Goal: Task Accomplishment & Management: Manage account settings

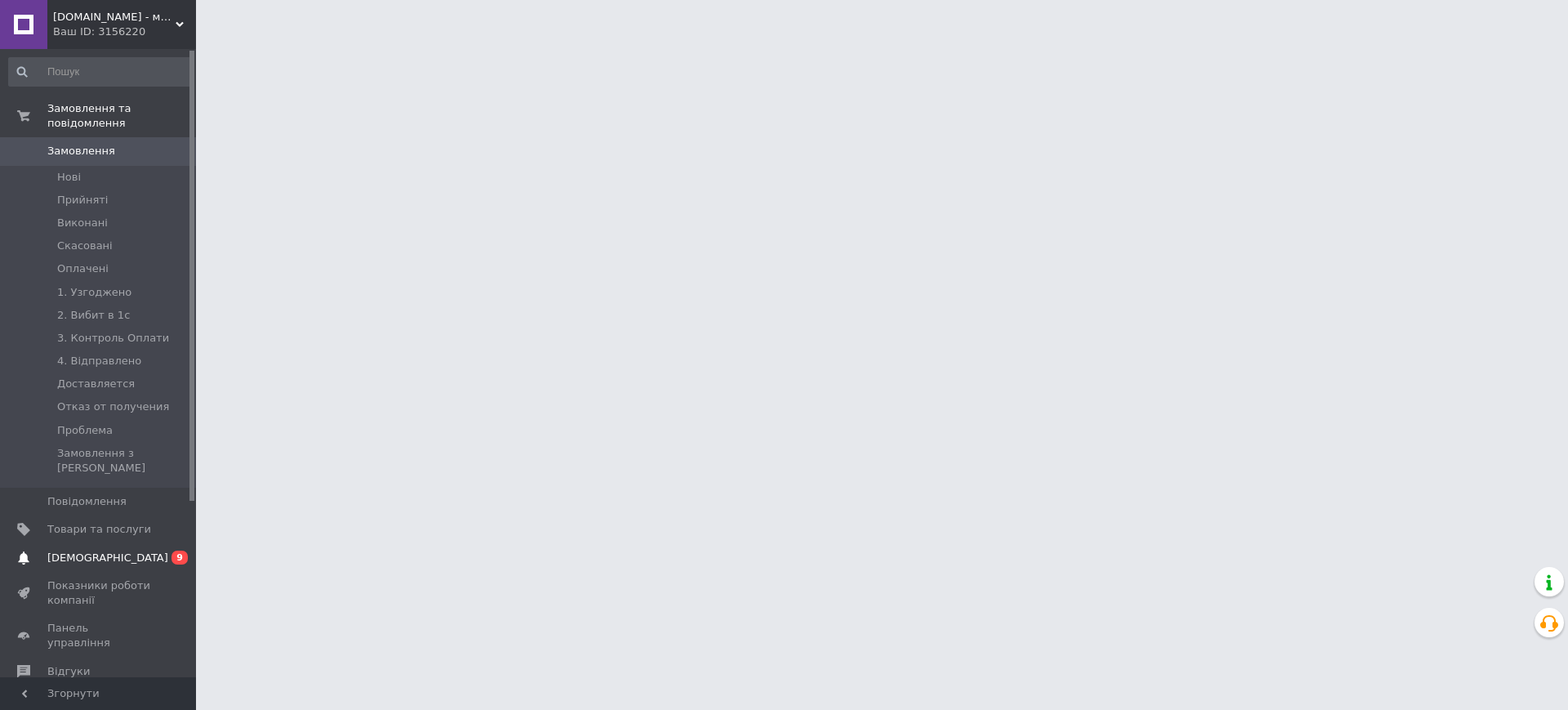
click at [85, 550] on span "[DEMOGRAPHIC_DATA]" at bounding box center [107, 557] width 121 height 15
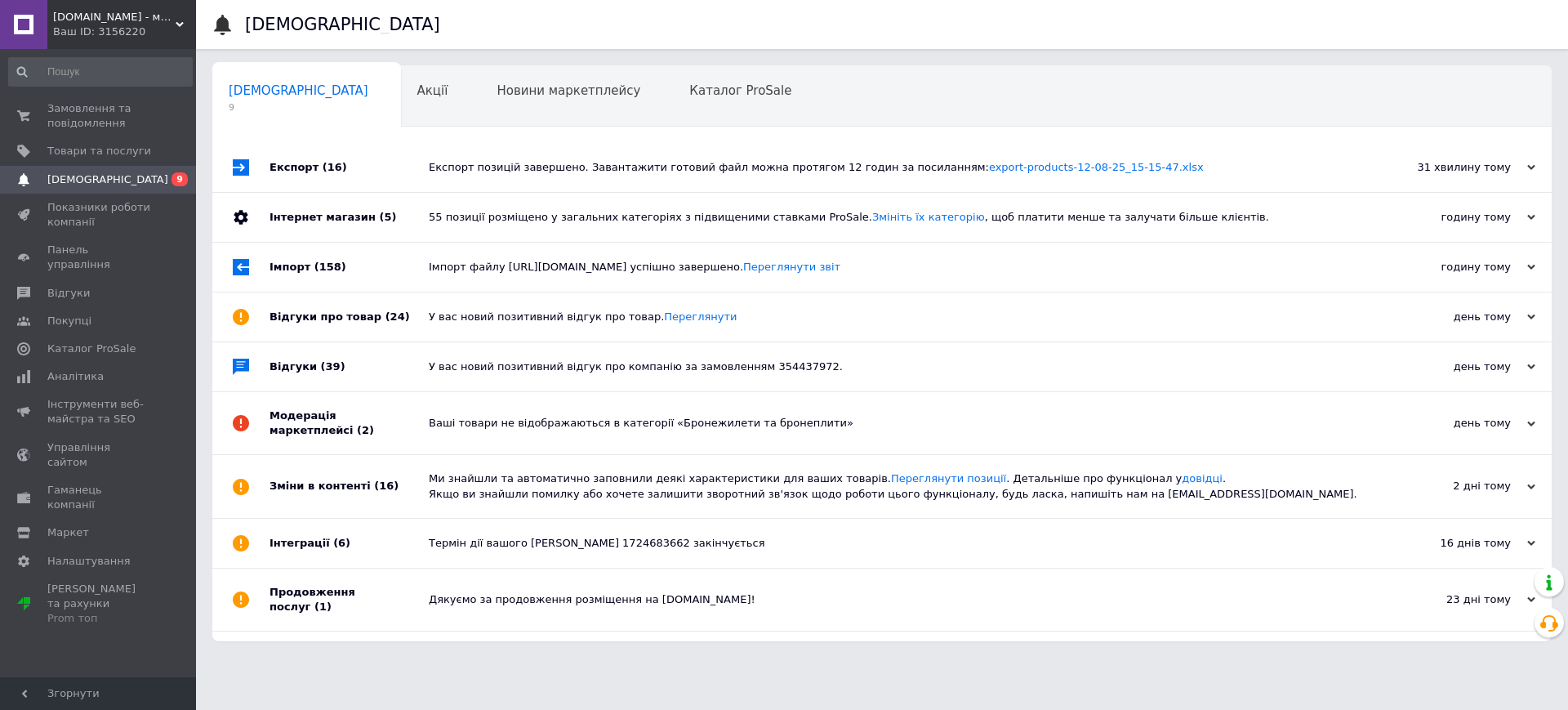
click at [960, 341] on div "У вас новий позитивний відгук про товар. [GEOGRAPHIC_DATA]" at bounding box center [900, 317] width 943 height 49
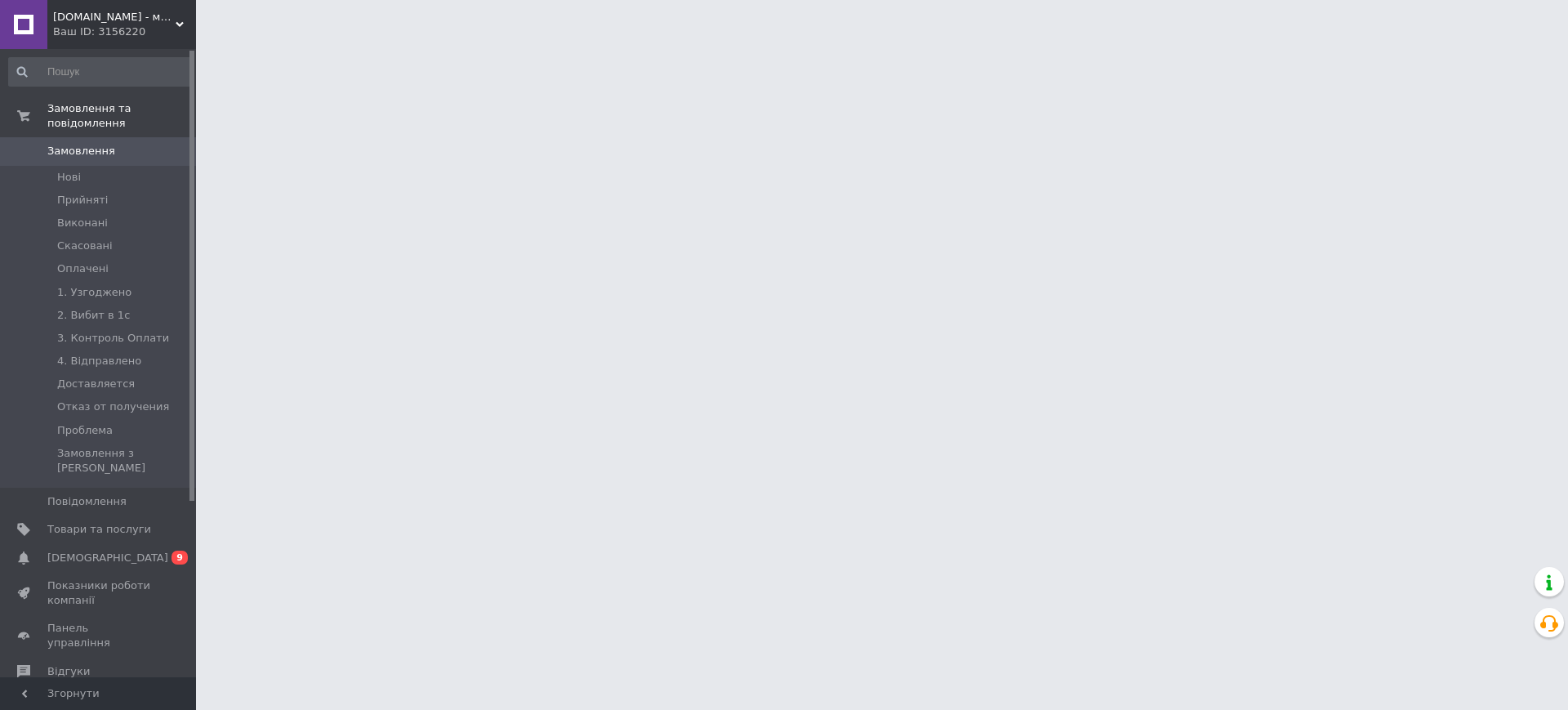
drag, startPoint x: 1403, startPoint y: 590, endPoint x: 1461, endPoint y: 619, distance: 64.8
click at [1403, 41] on html "Prybambasy.com.ua - магазин товарів для дому Ваш ID: 3156220 Сайт Prybambasy.co…" at bounding box center [784, 20] width 1568 height 41
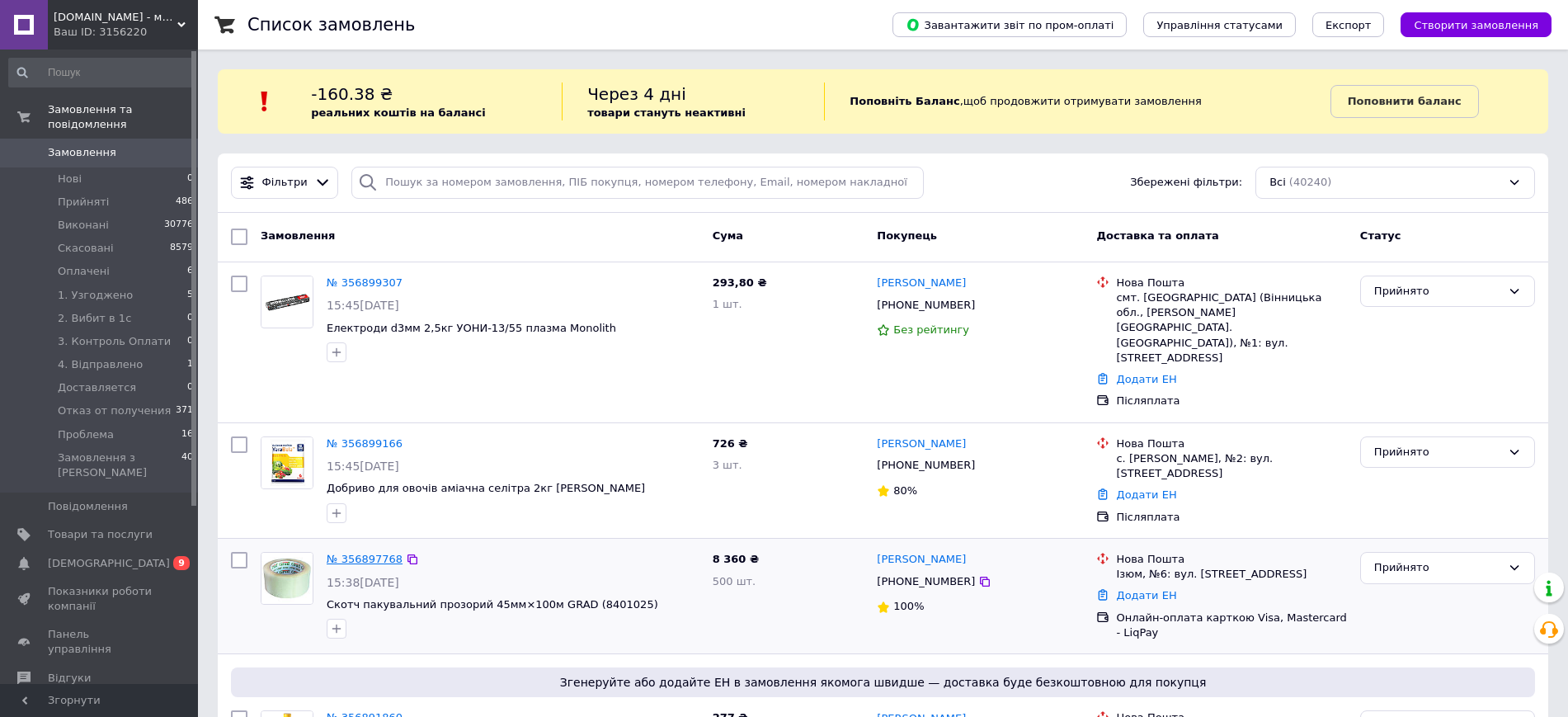
click at [344, 552] on link "№ 356897768" at bounding box center [365, 558] width 76 height 12
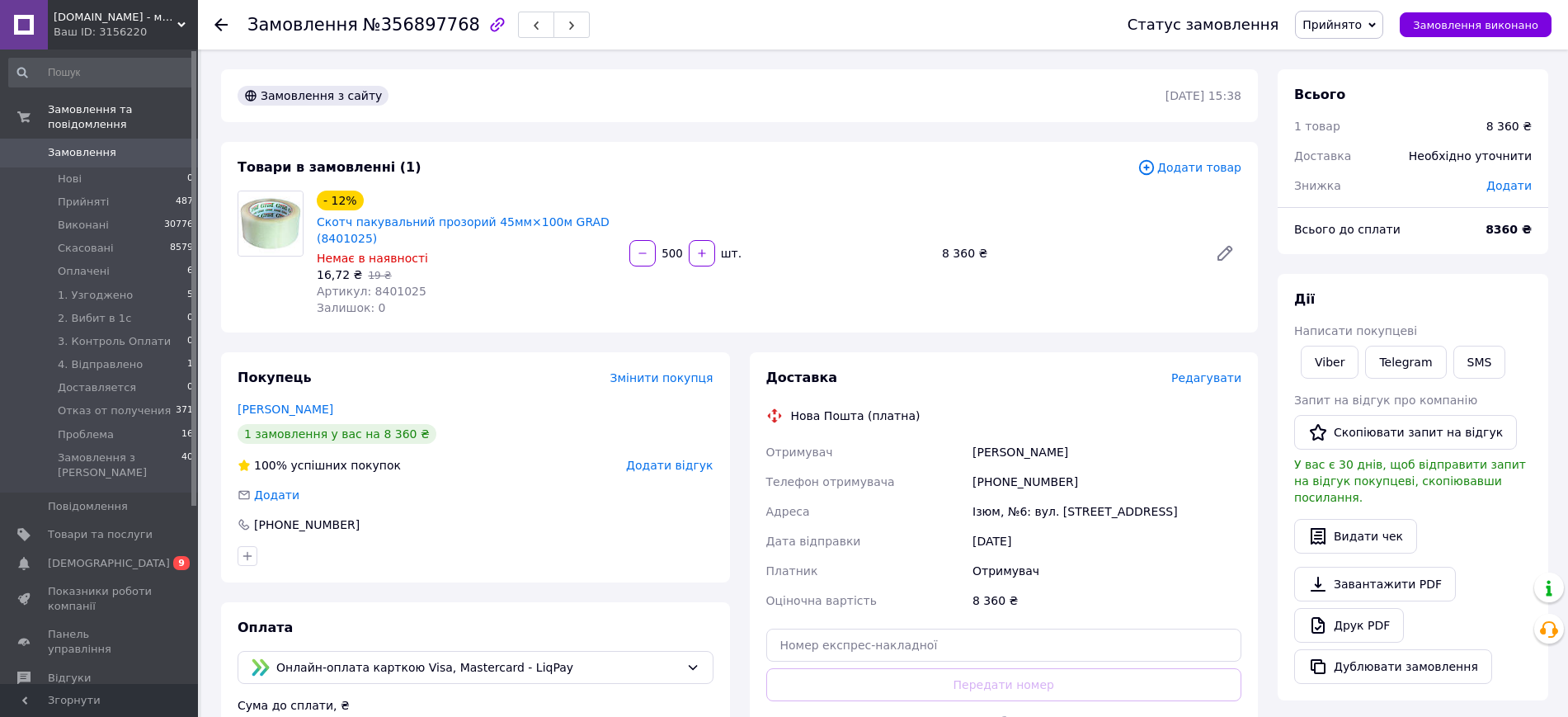
click at [102, 145] on span "Замовлення" at bounding box center [82, 152] width 69 height 15
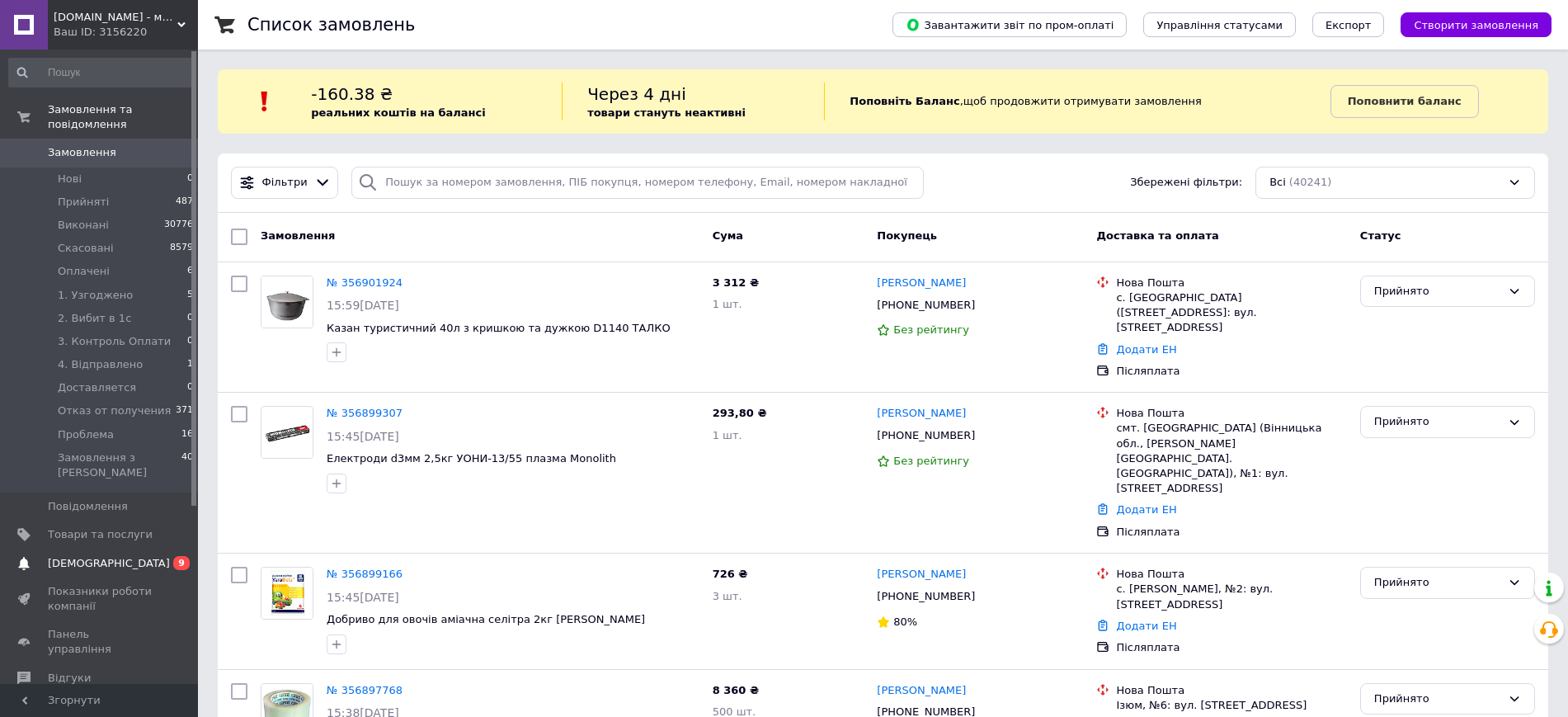
click at [98, 556] on span "[DEMOGRAPHIC_DATA]" at bounding box center [108, 563] width 122 height 15
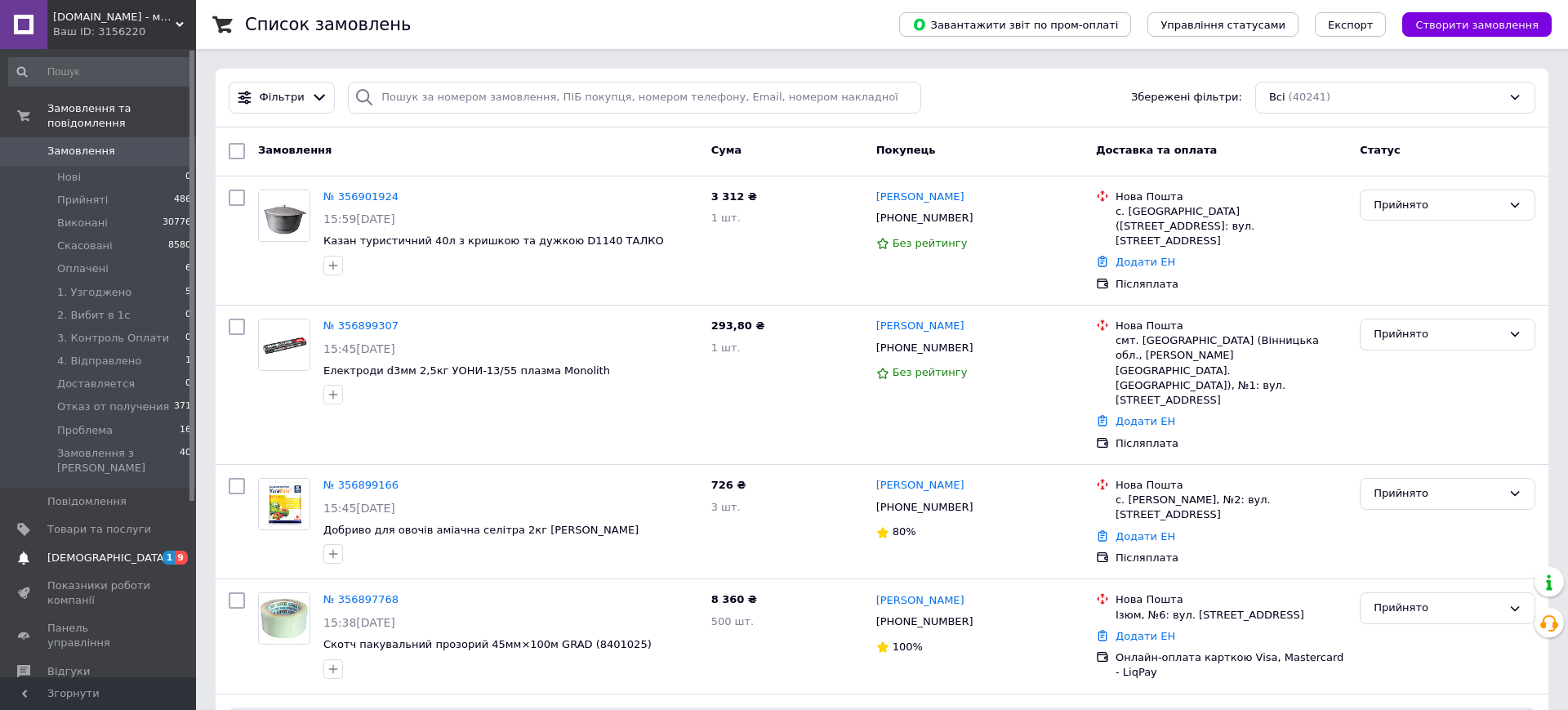
click at [109, 550] on span "[DEMOGRAPHIC_DATA]" at bounding box center [99, 557] width 104 height 15
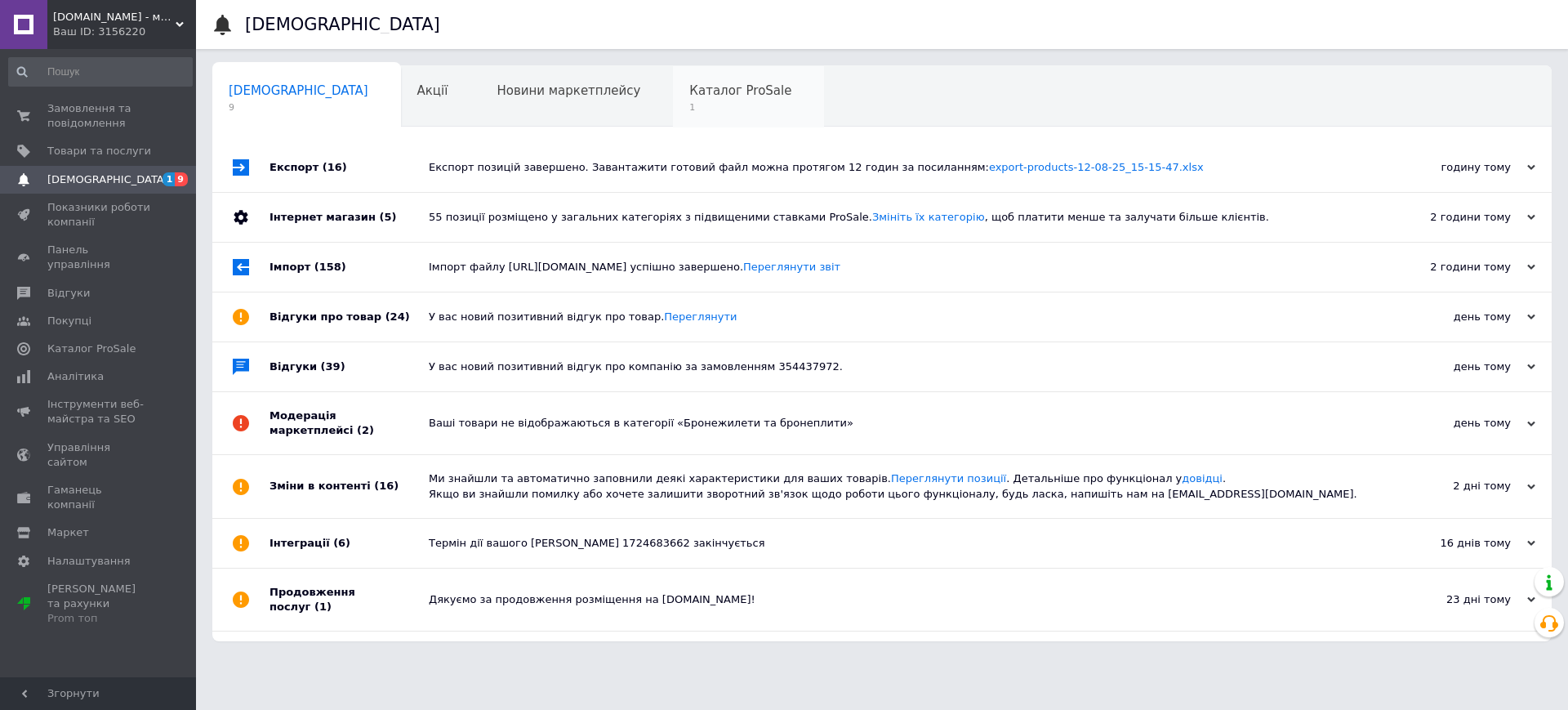
click at [672, 80] on div "Каталог ProSale 1" at bounding box center [747, 97] width 151 height 62
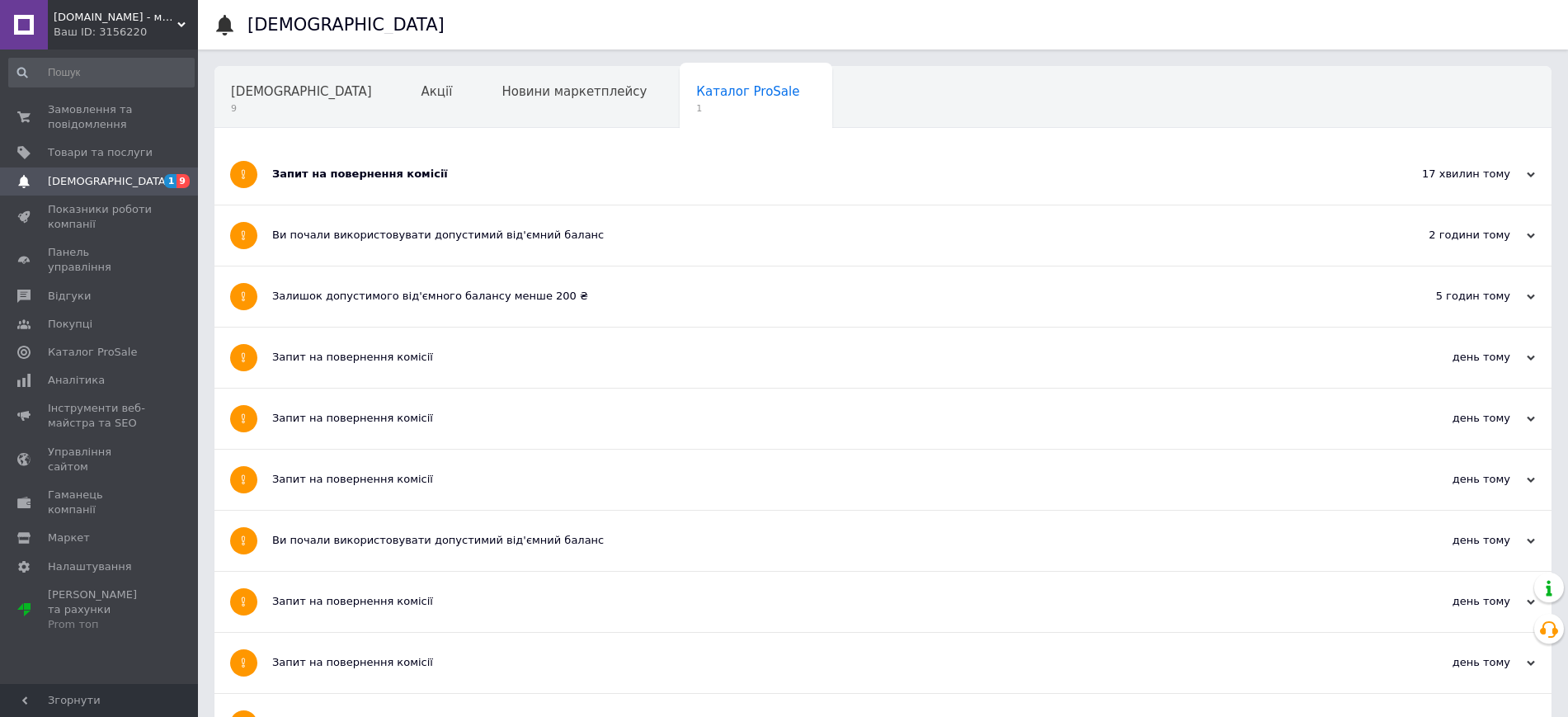
click at [403, 167] on div "Запит на повернення комісії" at bounding box center [821, 174] width 1098 height 15
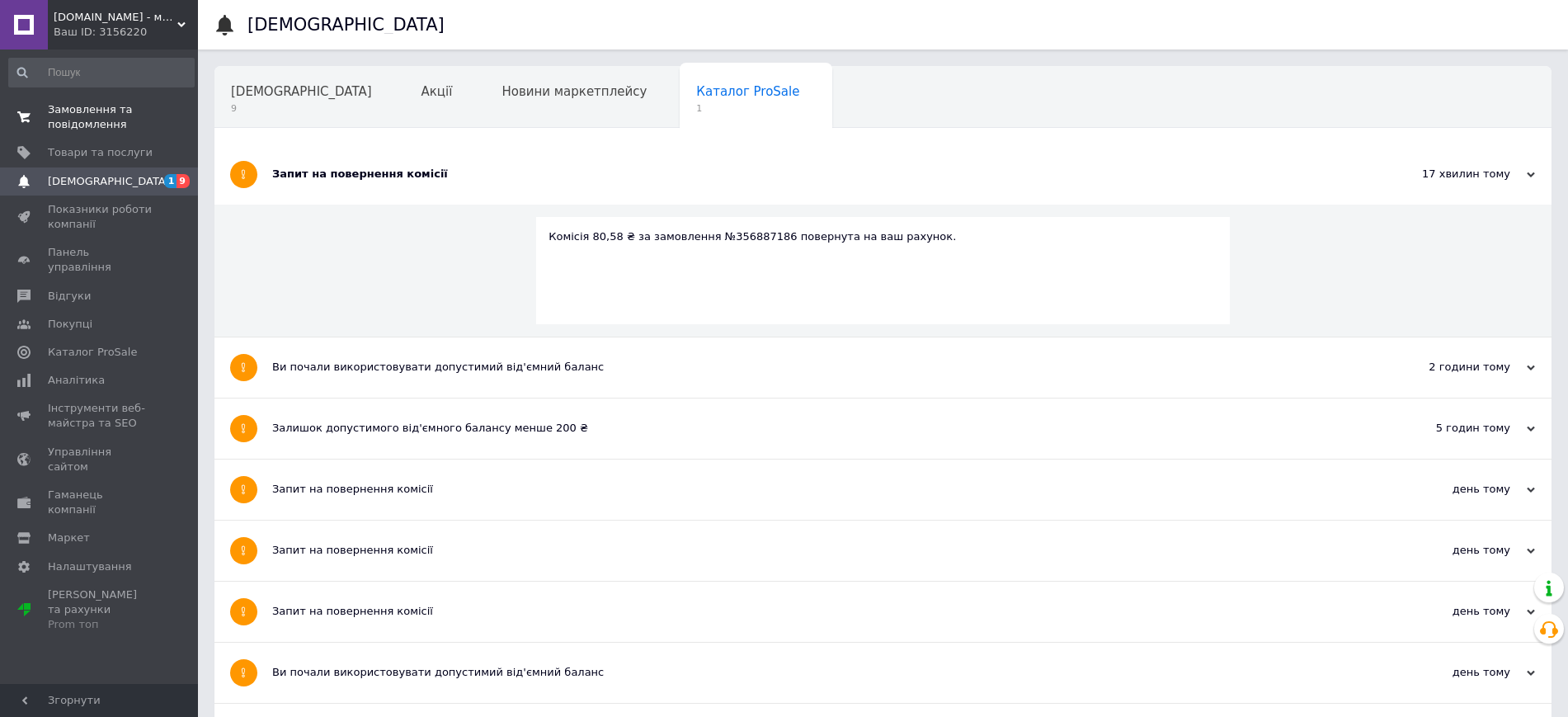
click at [117, 107] on span "Замовлення та повідомлення" at bounding box center [100, 117] width 105 height 30
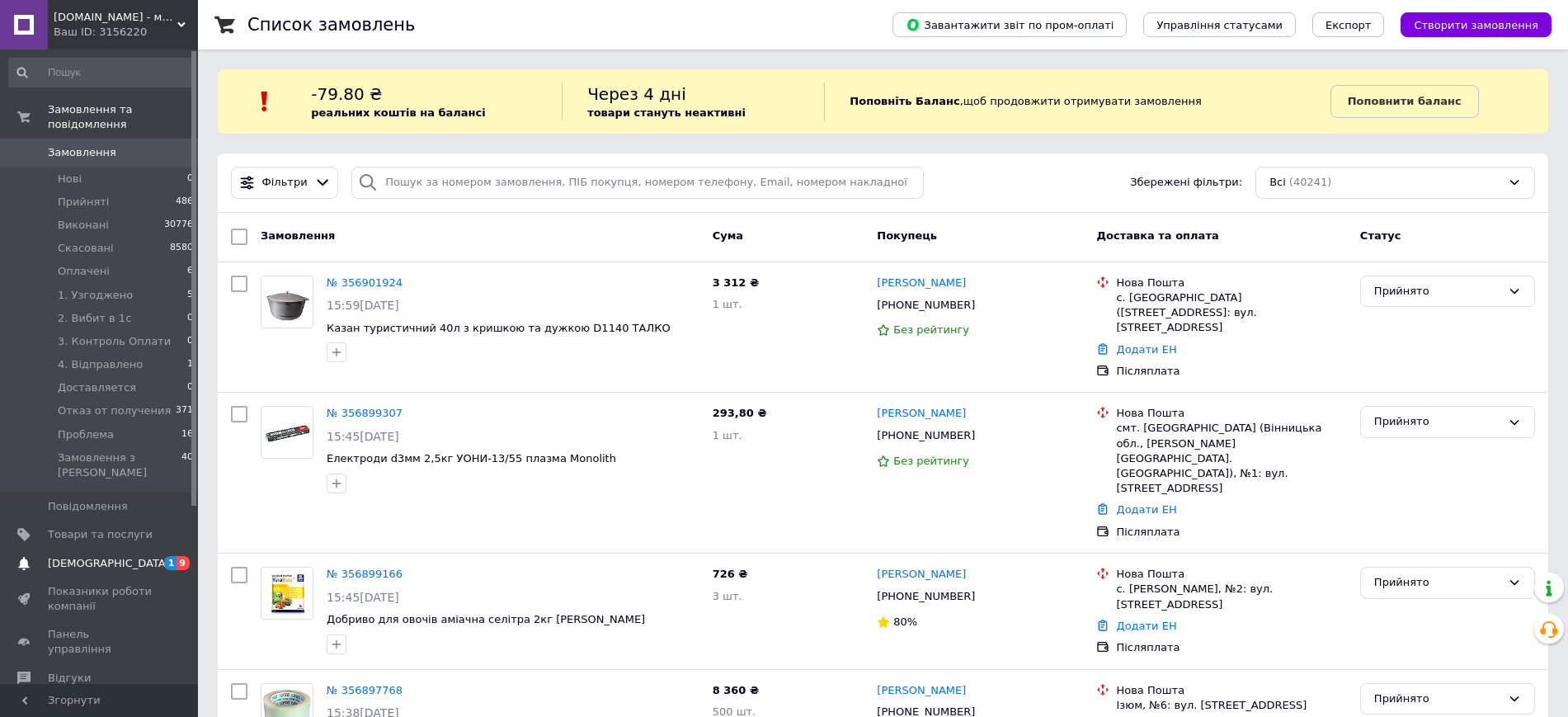
click at [88, 556] on span "[DEMOGRAPHIC_DATA]" at bounding box center [108, 563] width 122 height 15
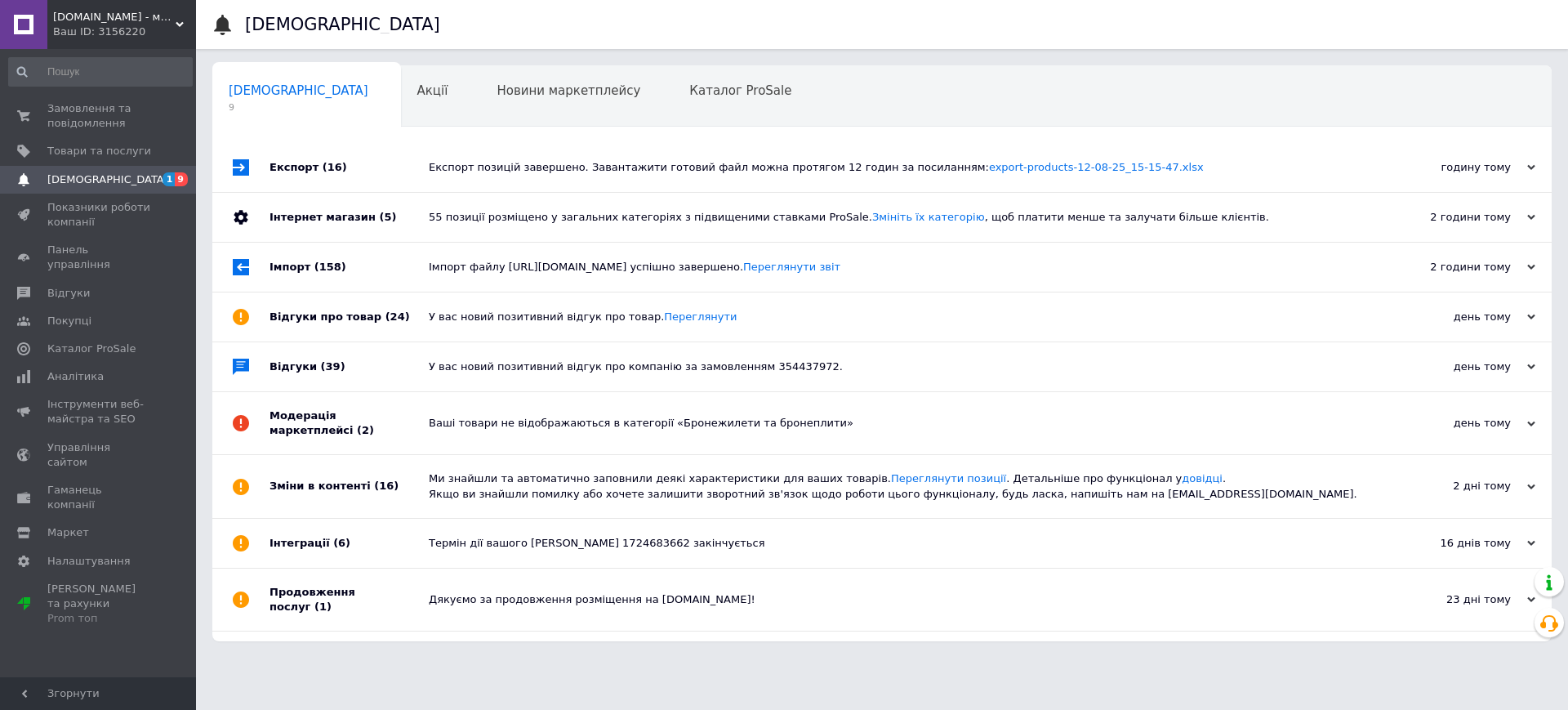
click at [700, 550] on div "Термін дії вашого [PERSON_NAME] 1724683662 закінчується" at bounding box center [900, 543] width 943 height 49
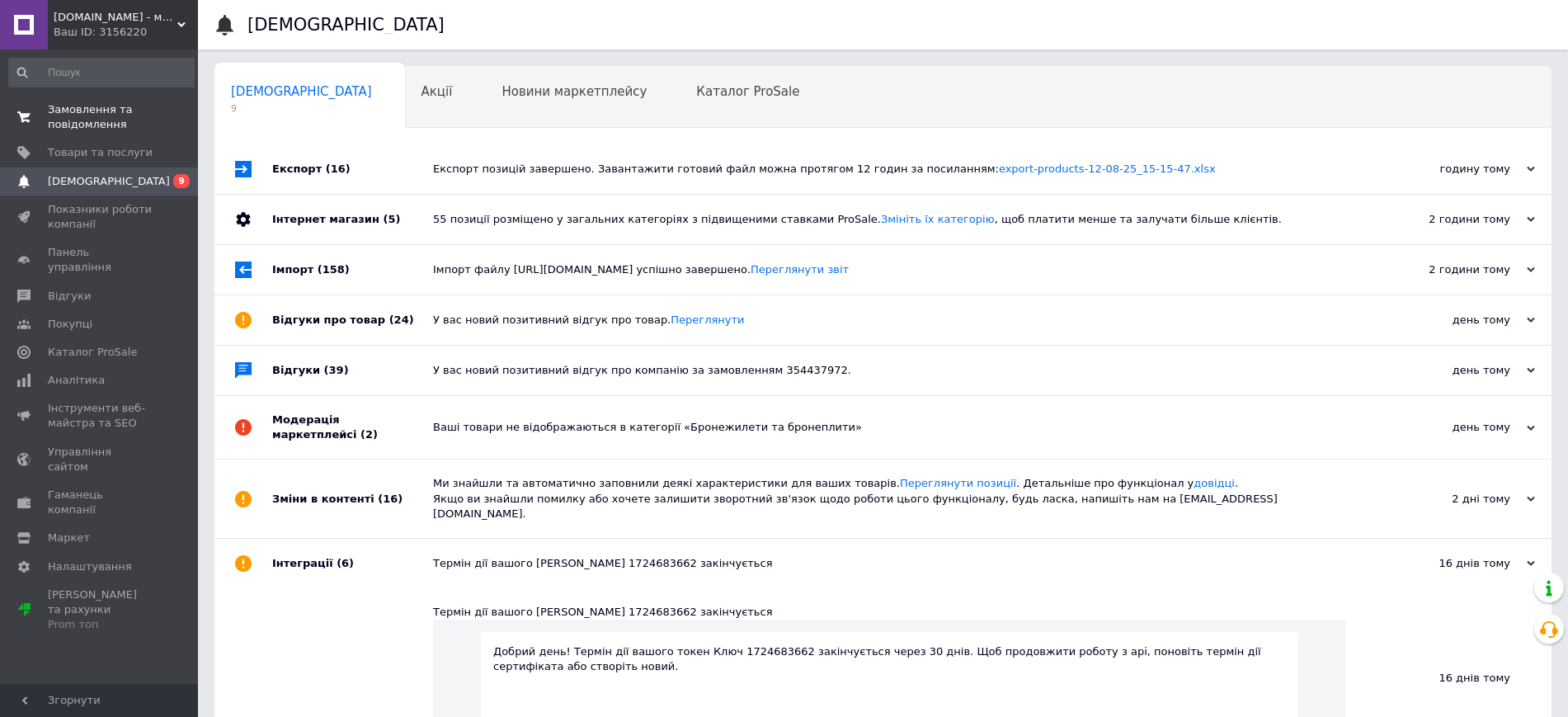
click at [81, 109] on span "Замовлення та повідомлення" at bounding box center [100, 117] width 105 height 30
